Goal: Task Accomplishment & Management: Manage account settings

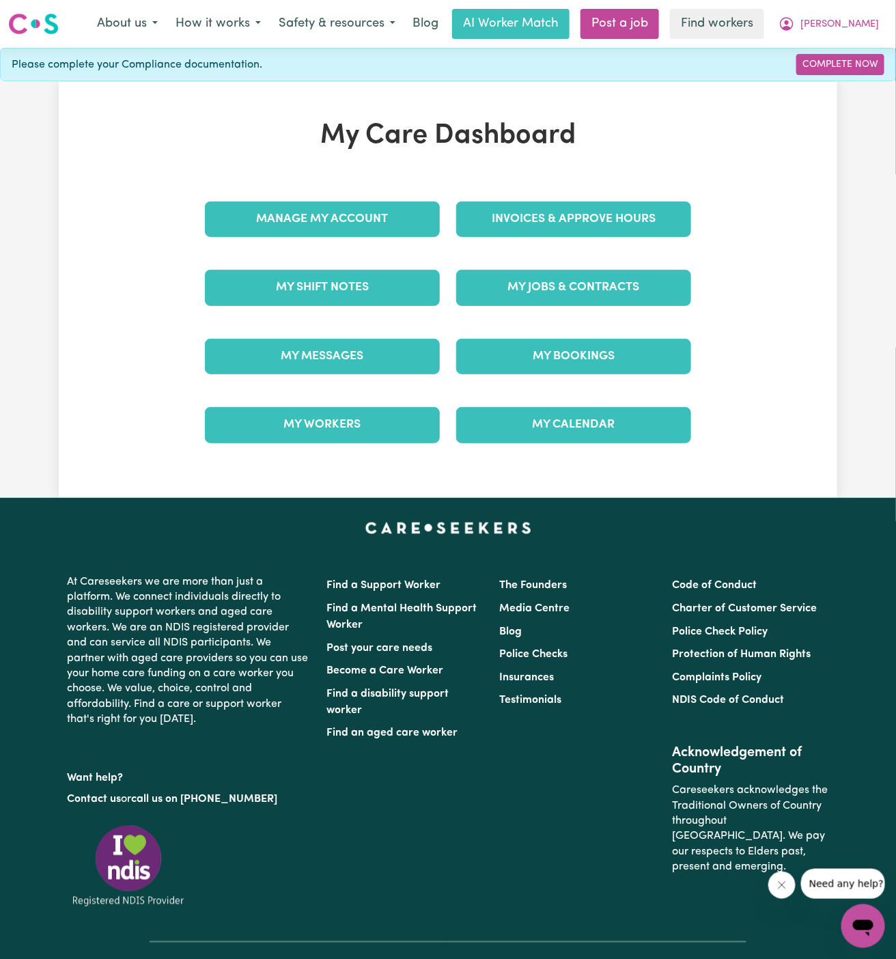
click at [568, 257] on div "My Jobs & Contracts" at bounding box center [573, 287] width 251 height 68
click at [568, 277] on link "My Jobs & Contracts" at bounding box center [573, 288] width 235 height 36
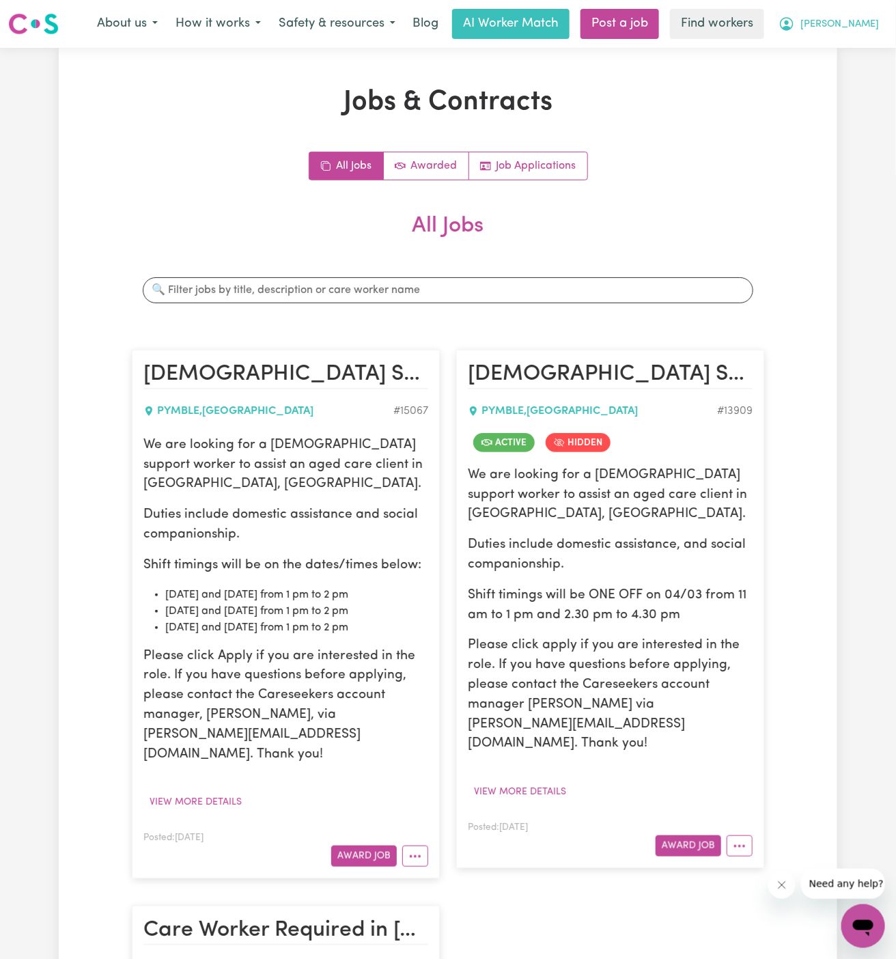
click at [860, 34] on button "[PERSON_NAME]" at bounding box center [829, 24] width 118 height 29
click at [741, 835] on button "More options" at bounding box center [740, 845] width 26 height 21
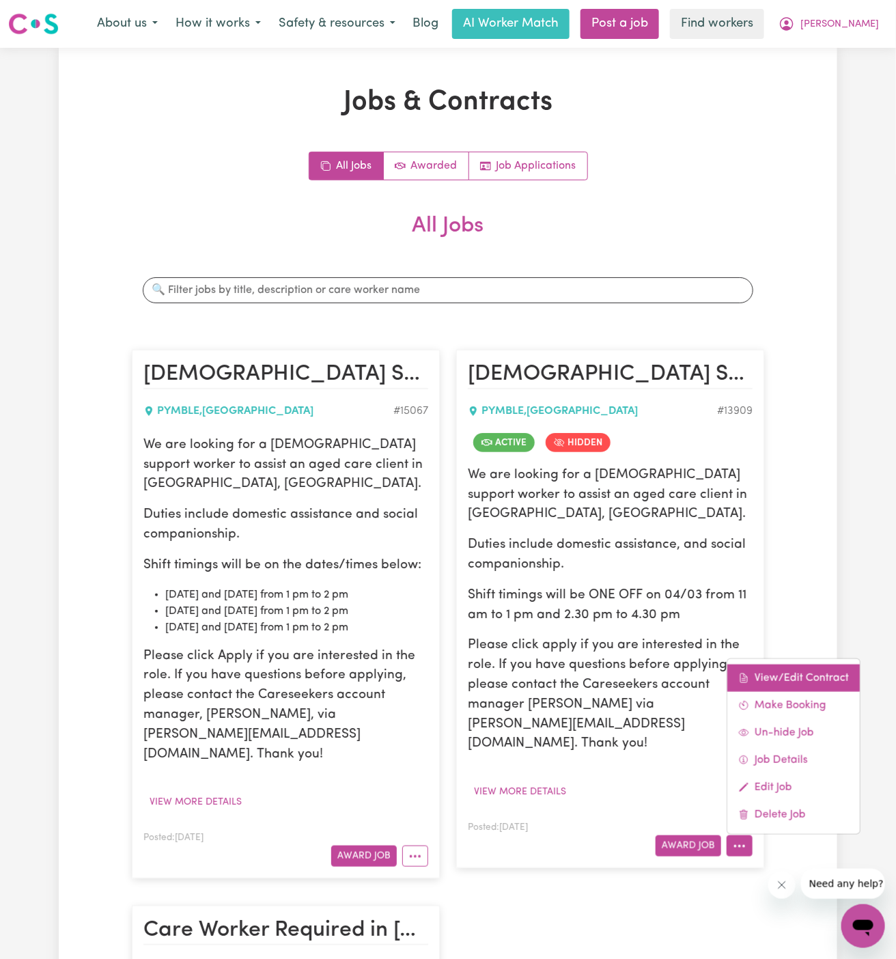
click at [803, 665] on link "View/Edit Contract" at bounding box center [793, 678] width 132 height 27
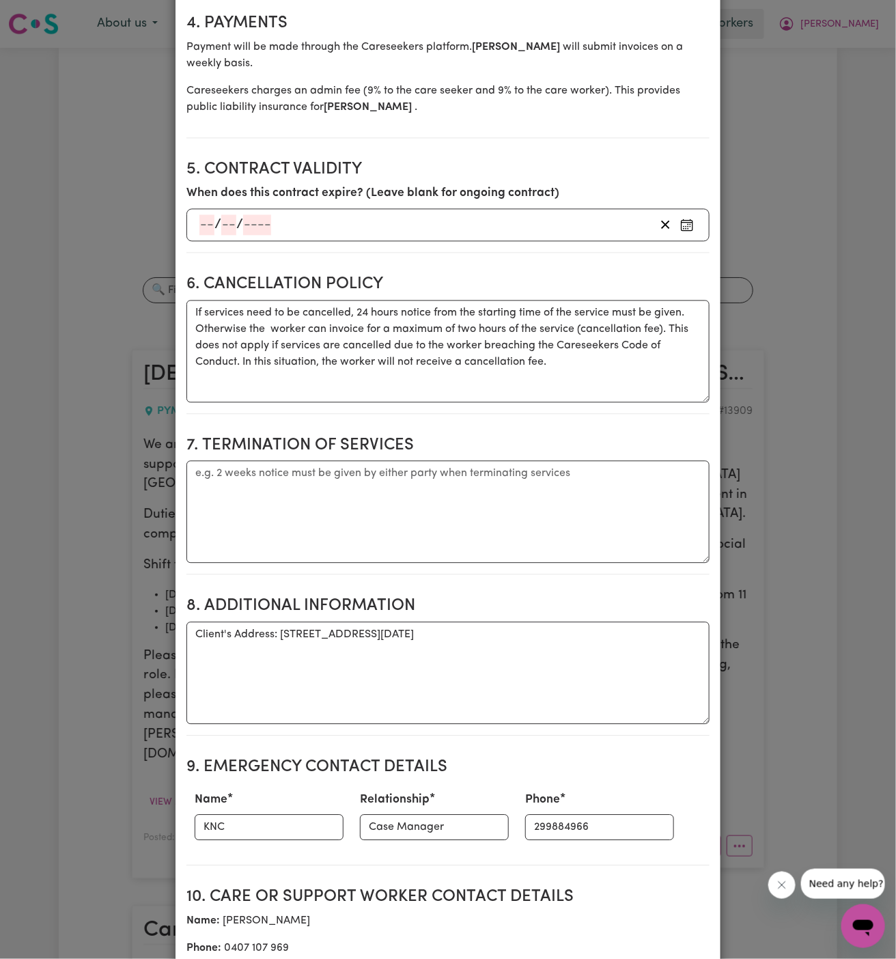
scroll to position [914, 0]
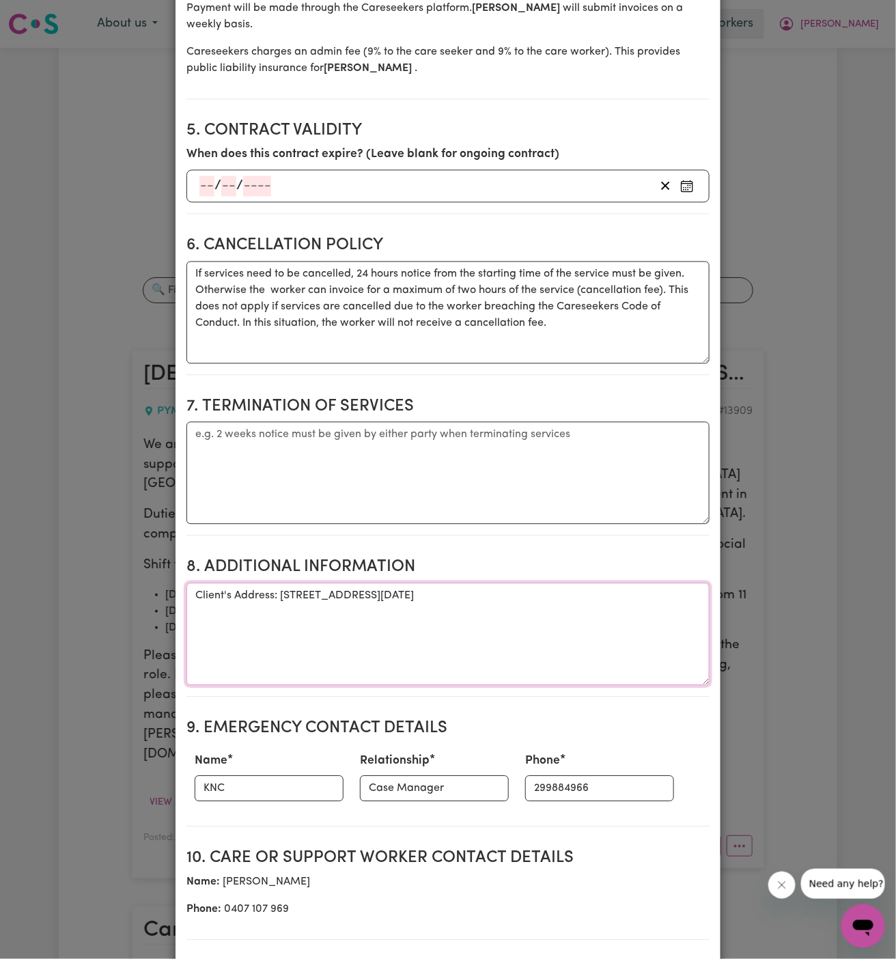
click at [379, 583] on textarea "Client's Address: [STREET_ADDRESS][DATE]" at bounding box center [447, 634] width 523 height 102
click at [540, 775] on input "299884966" at bounding box center [599, 788] width 149 height 26
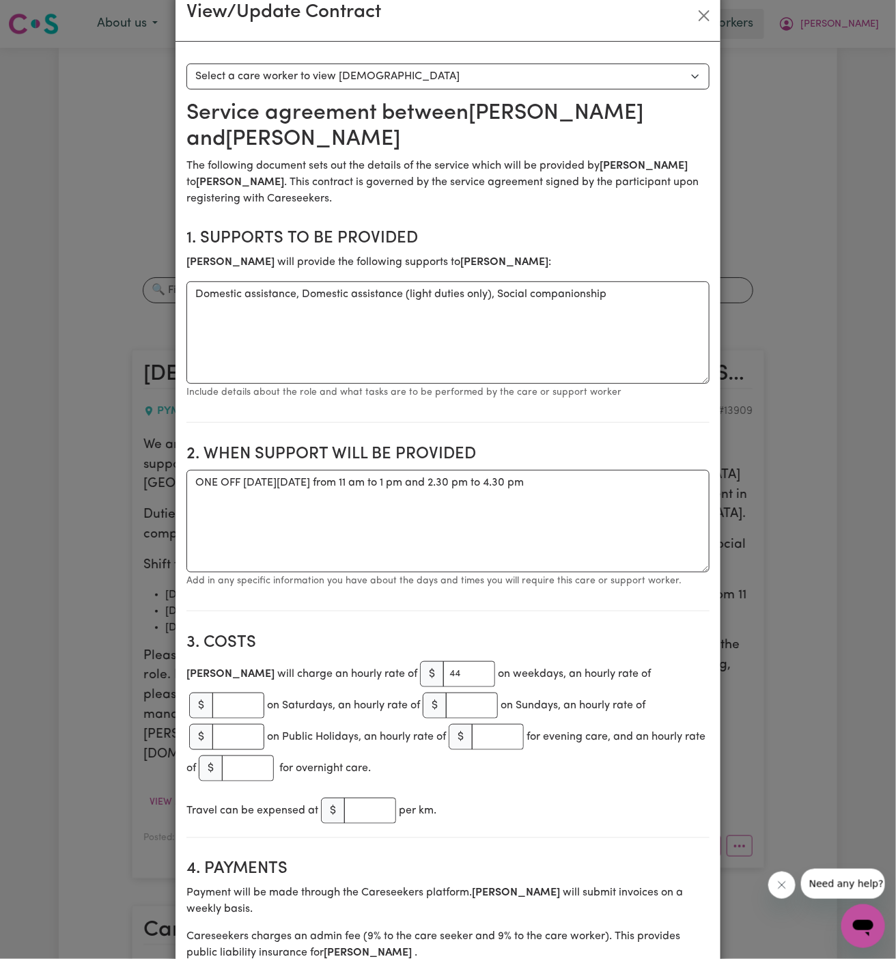
scroll to position [0, 0]
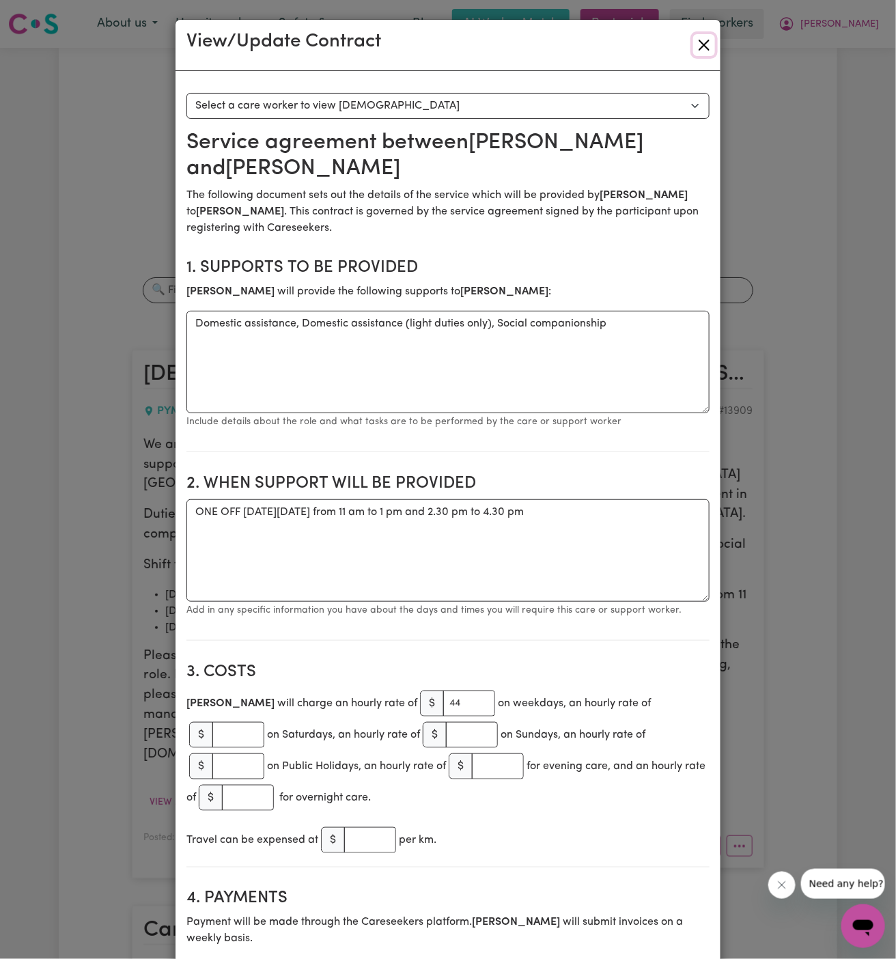
click at [696, 46] on button "Close" at bounding box center [704, 45] width 22 height 22
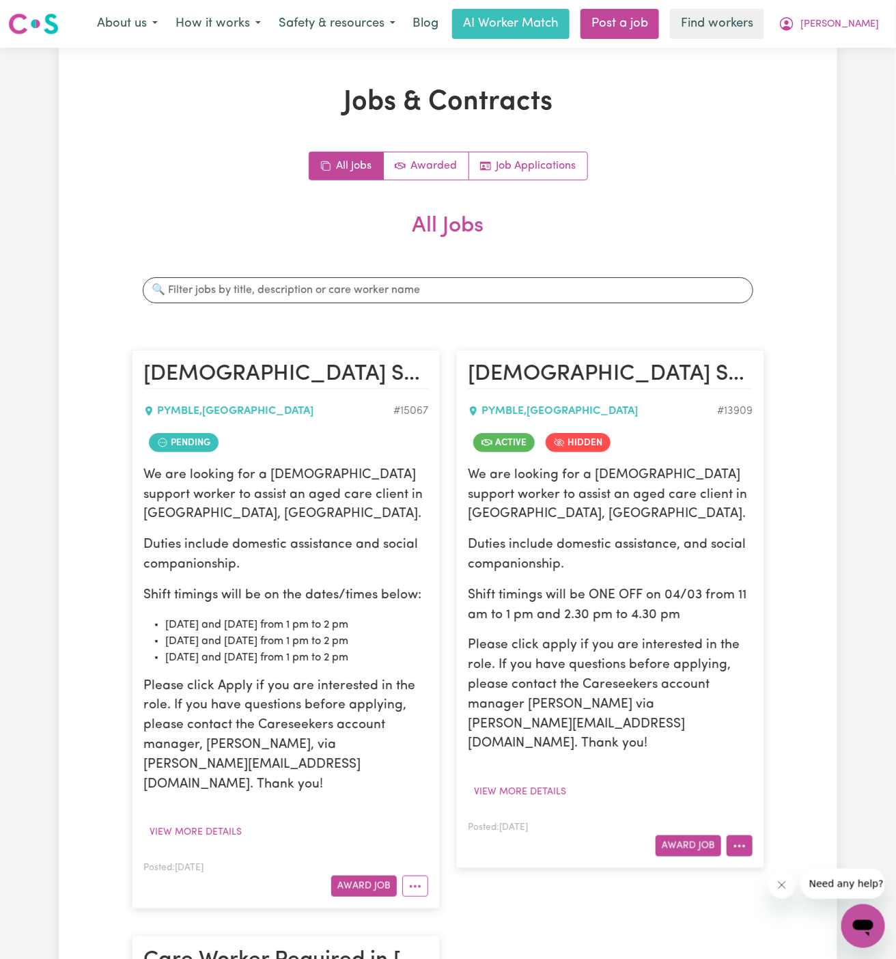
click at [744, 835] on button "More options" at bounding box center [740, 845] width 26 height 21
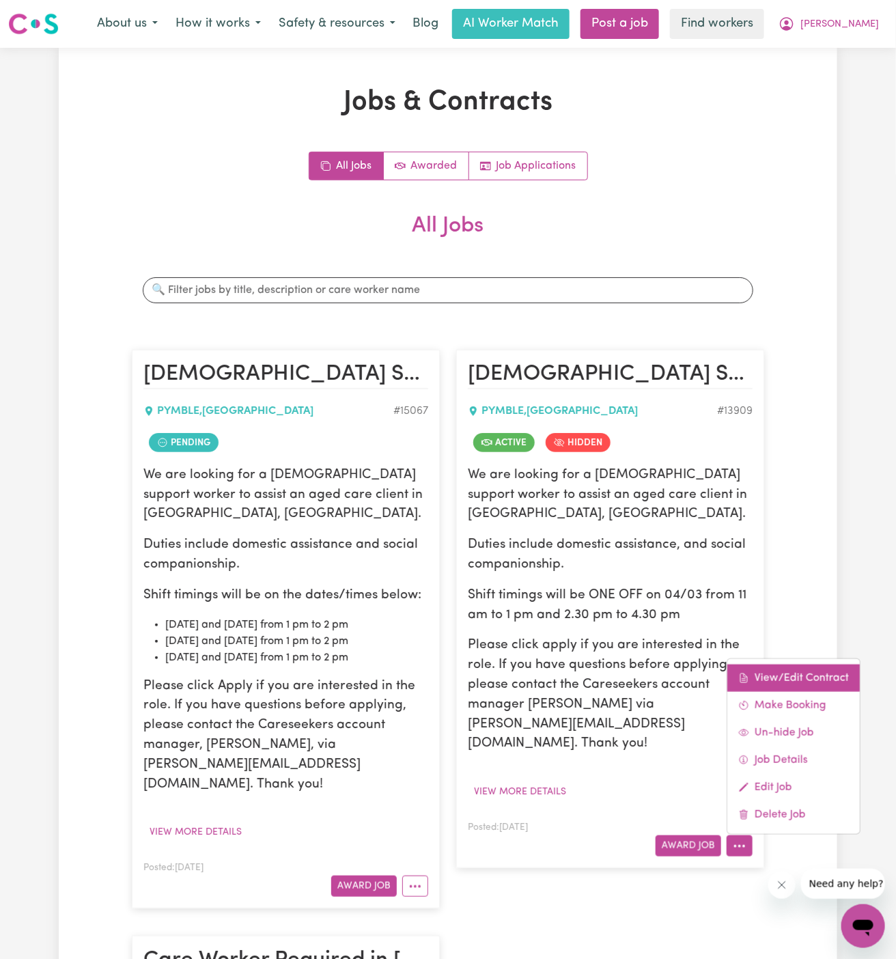
click at [785, 665] on link "View/Edit Contract" at bounding box center [793, 678] width 132 height 27
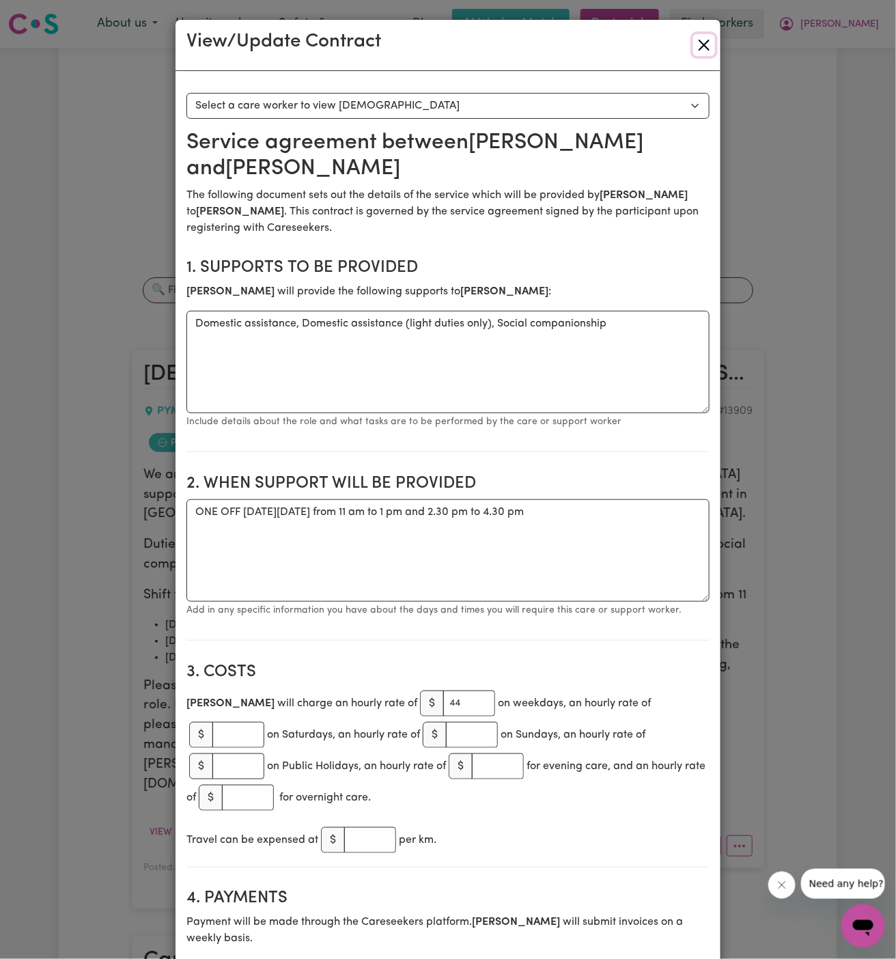
click at [708, 47] on button "Close" at bounding box center [704, 45] width 22 height 22
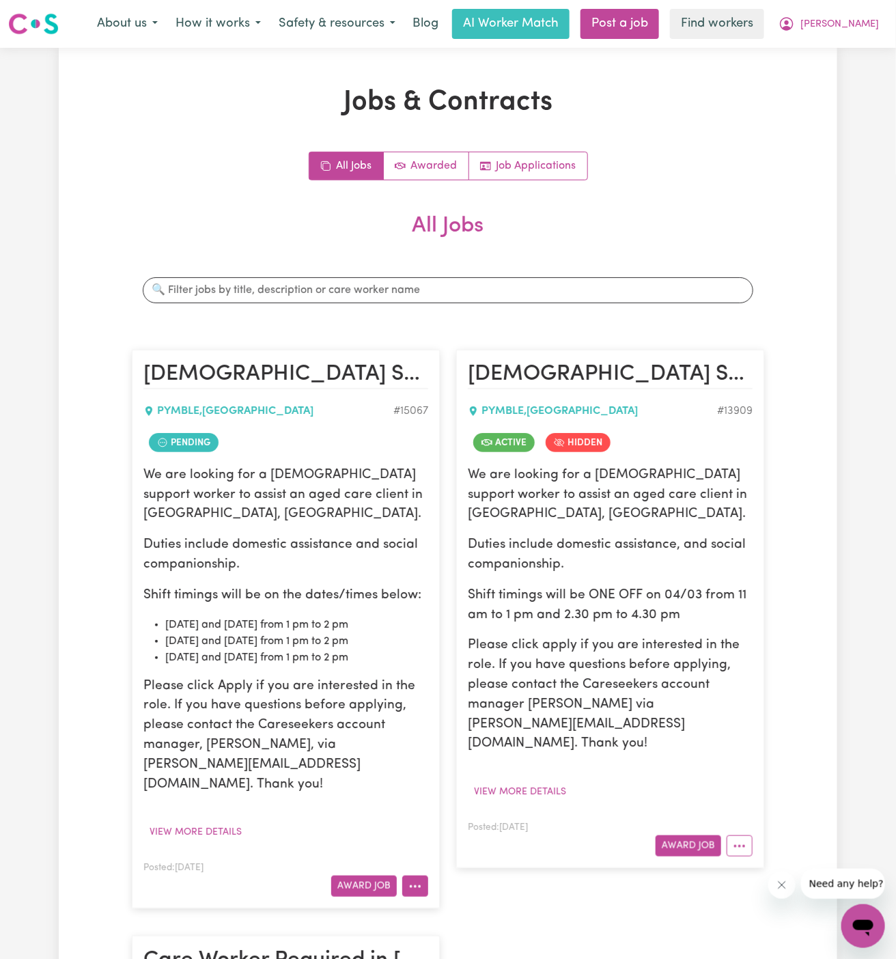
click at [410, 880] on icon "More options" at bounding box center [415, 887] width 14 height 14
click at [869, 25] on span "[PERSON_NAME]" at bounding box center [839, 24] width 79 height 15
click at [858, 68] on link "Logout" at bounding box center [833, 79] width 108 height 26
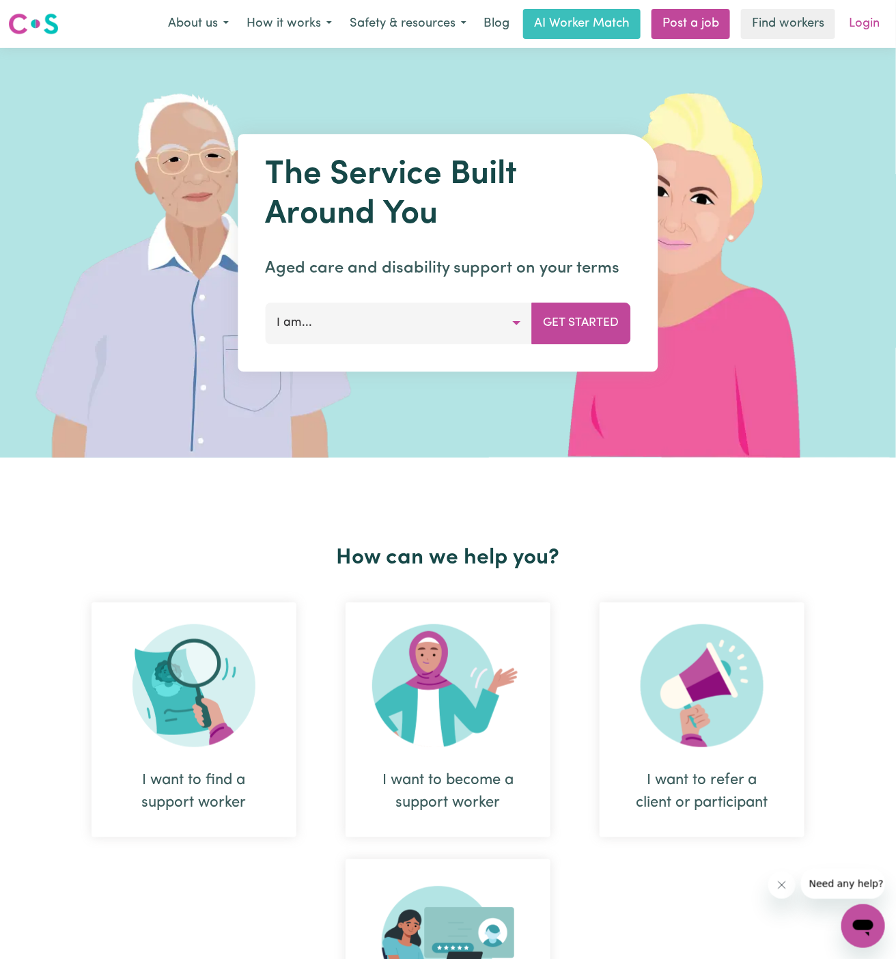
click at [862, 32] on link "Login" at bounding box center [864, 24] width 47 height 30
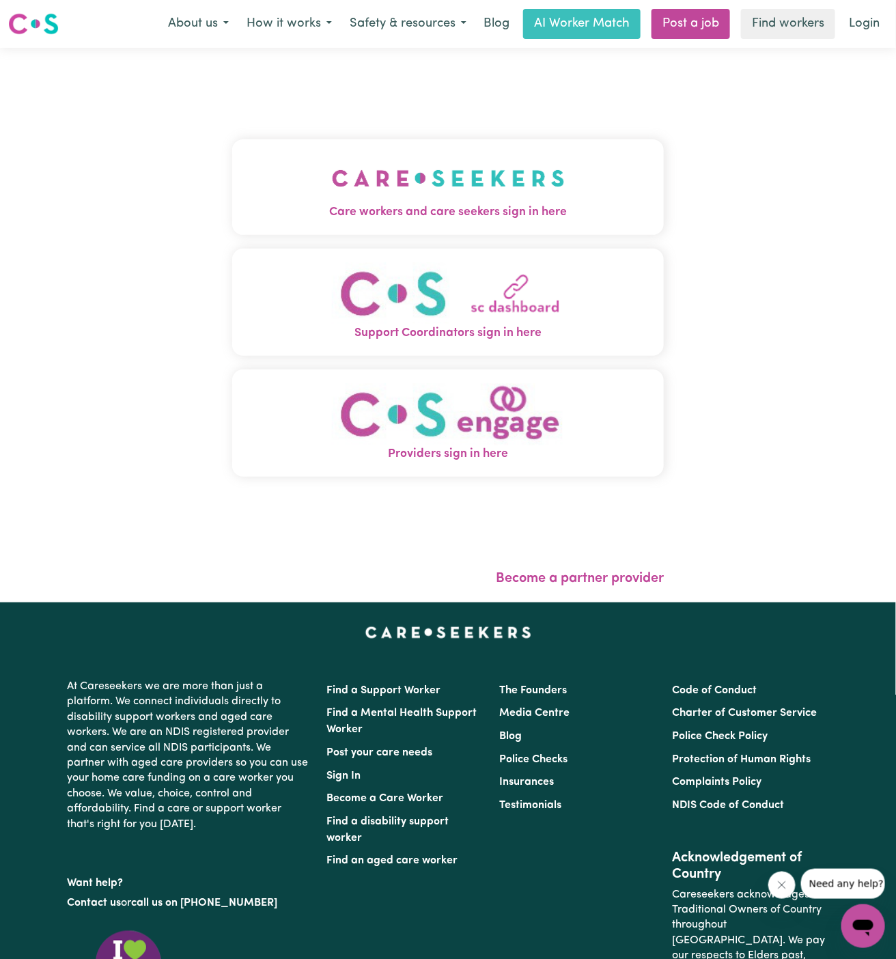
click at [509, 186] on button "Care workers and care seekers sign in here" at bounding box center [448, 187] width 432 height 96
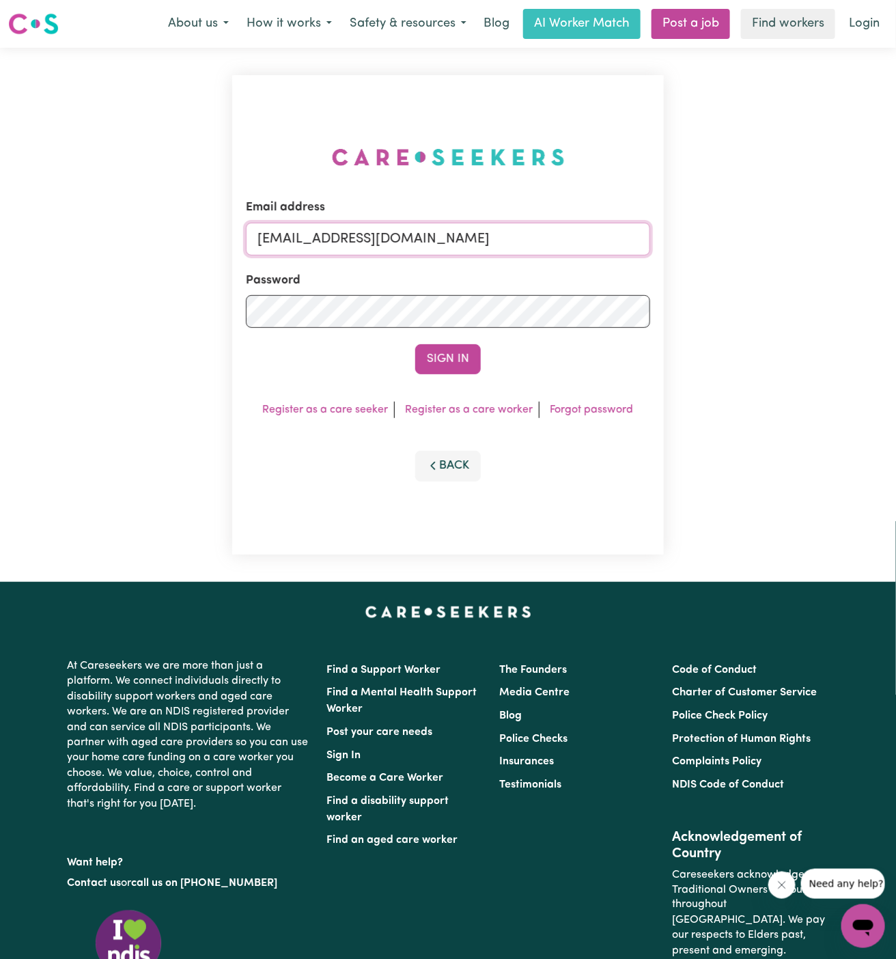
drag, startPoint x: 330, startPoint y: 238, endPoint x: 833, endPoint y: 246, distance: 502.7
click at [833, 246] on div "Email address [EMAIL_ADDRESS][DOMAIN_NAME] Password Sign In Register as a care …" at bounding box center [448, 315] width 896 height 534
paste input "[EMAIL_ADDRESS][DOMAIN_NAME]"
type input "superuser~[EMAIL_ADDRESS][DOMAIN_NAME]"
click at [415, 344] on button "Sign In" at bounding box center [448, 359] width 66 height 30
